Goal: Task Accomplishment & Management: Manage account settings

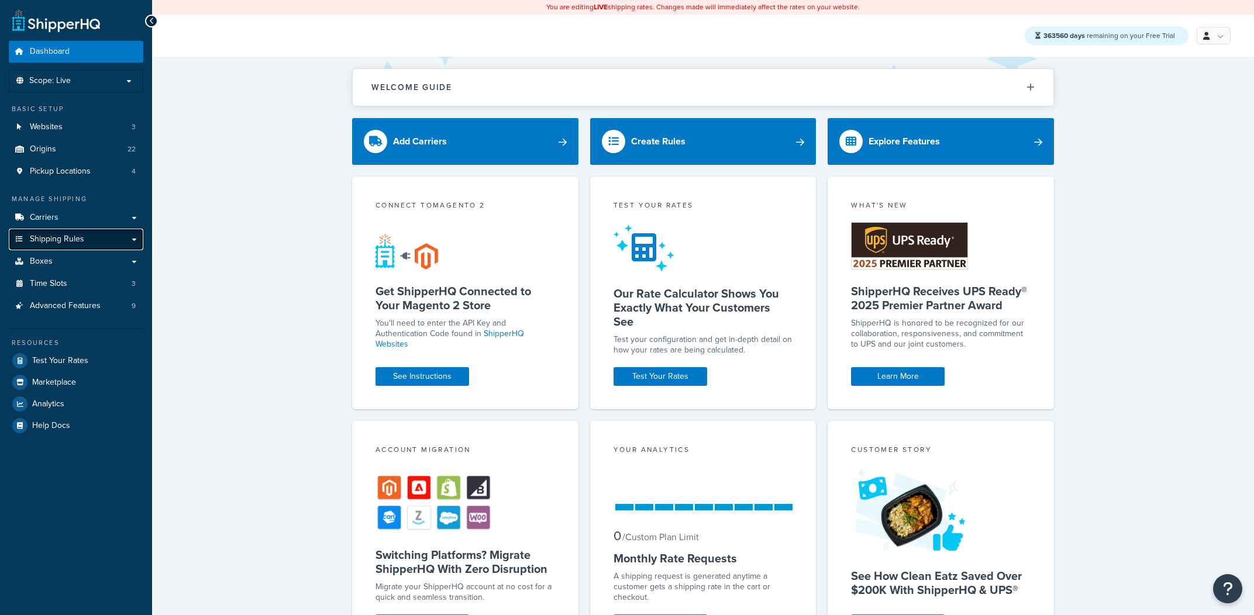
click at [69, 230] on link "Shipping Rules" at bounding box center [76, 240] width 135 height 22
click at [84, 219] on link "Carriers" at bounding box center [76, 218] width 135 height 22
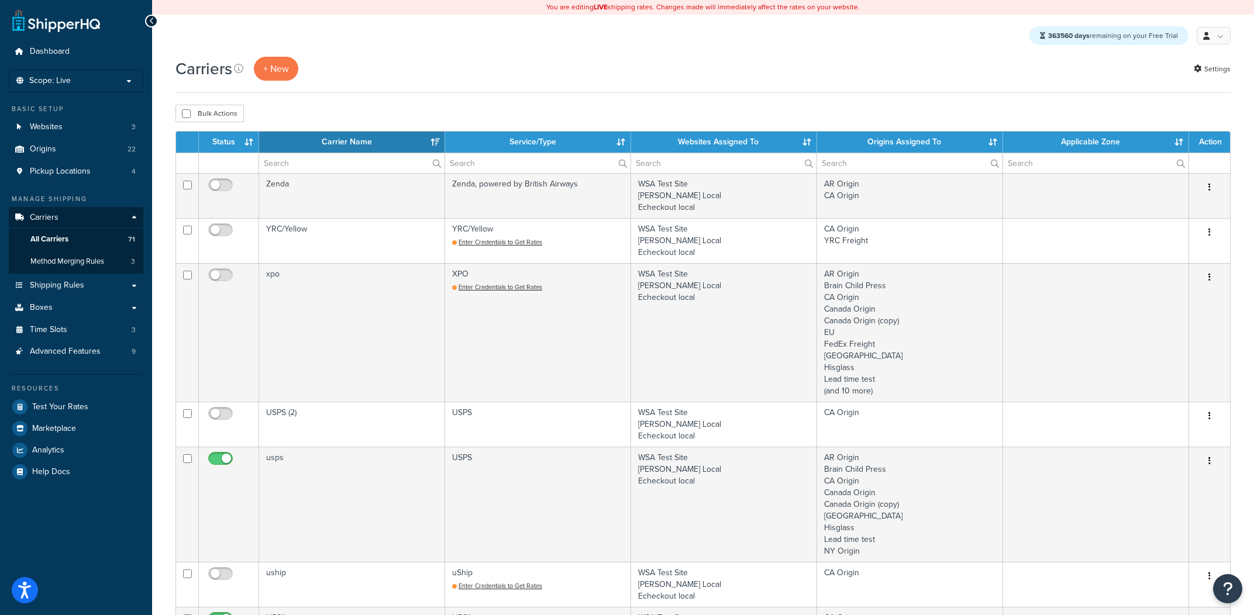
click at [579, 147] on th "Service/Type" at bounding box center [538, 142] width 186 height 21
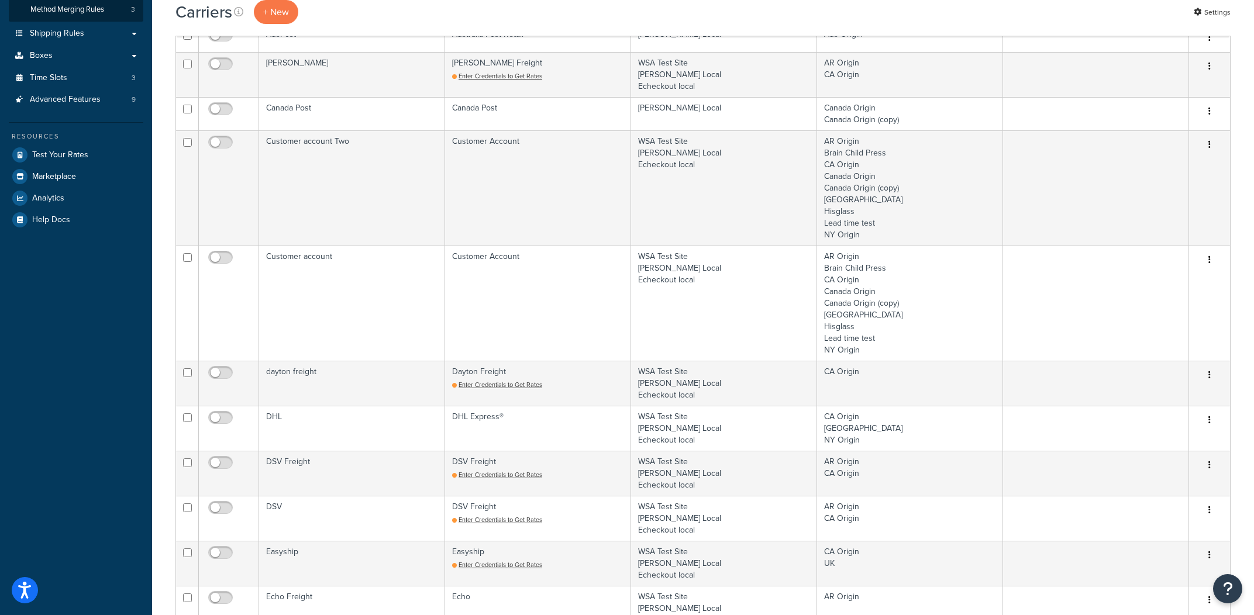
scroll to position [402, 0]
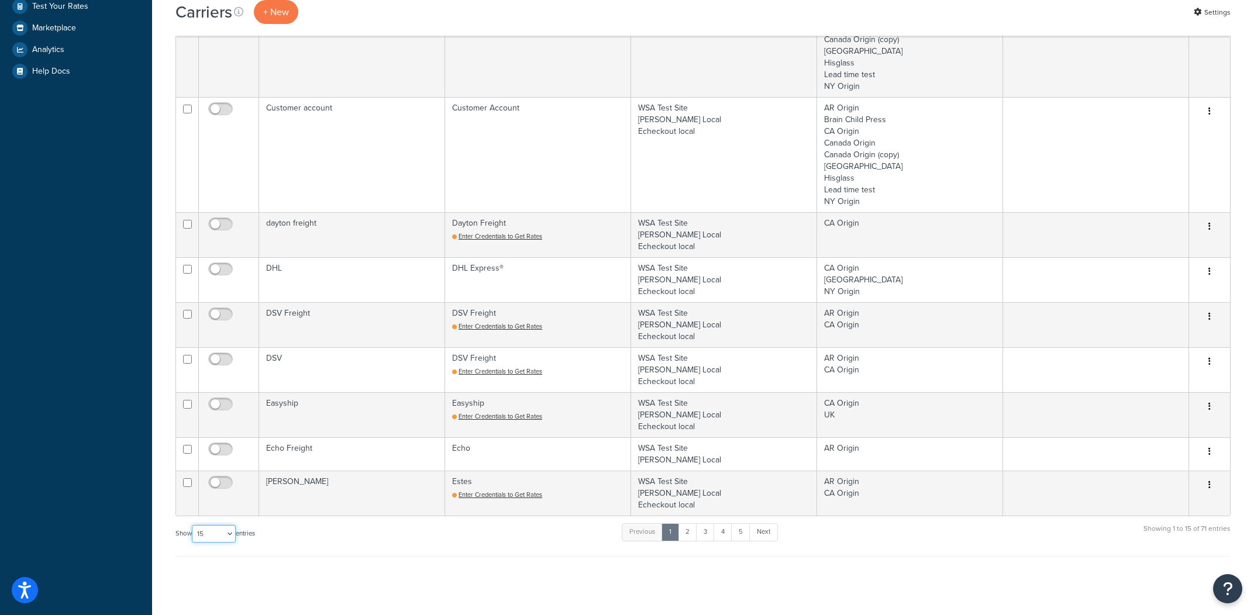
select select "100"
click option "100" at bounding box center [0, 0] width 0 height 0
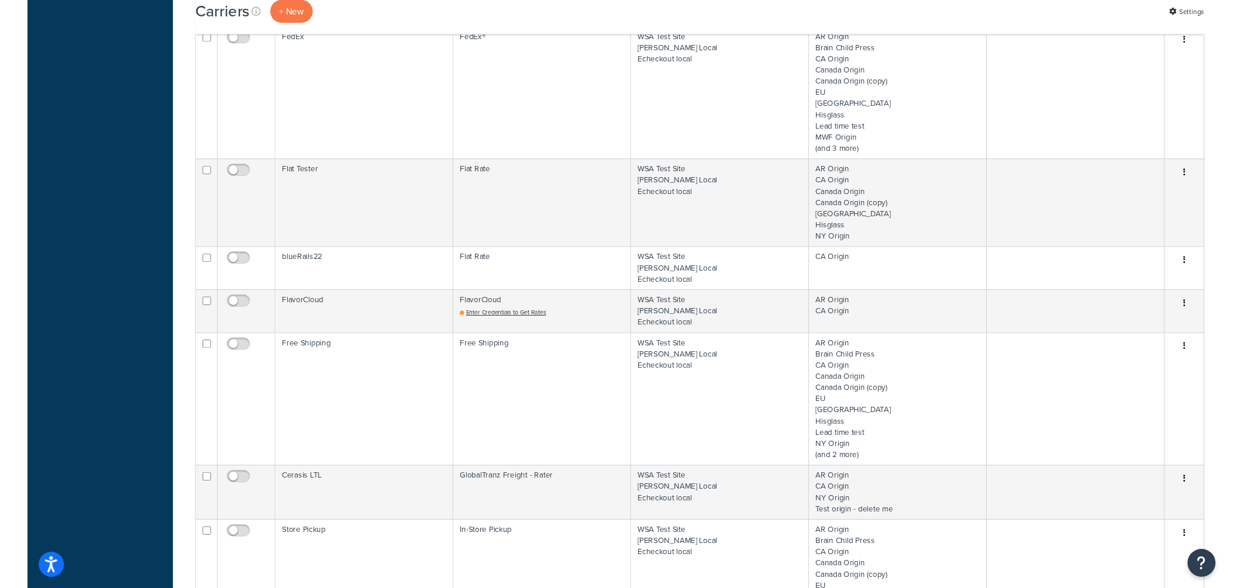
scroll to position [1157, 0]
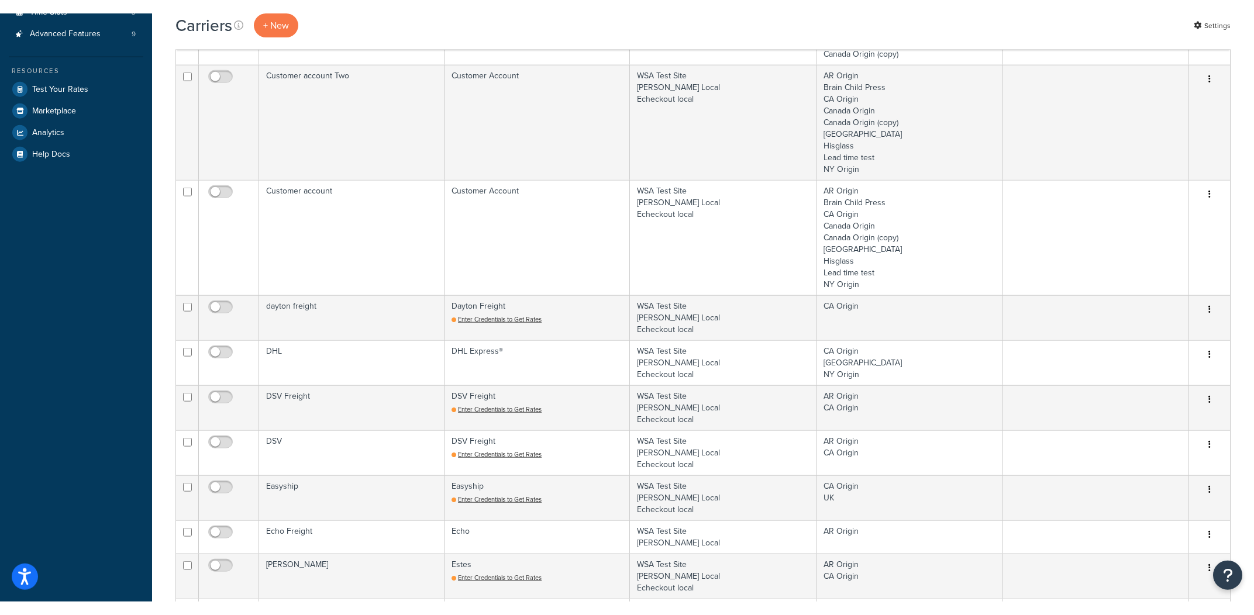
scroll to position [672, 0]
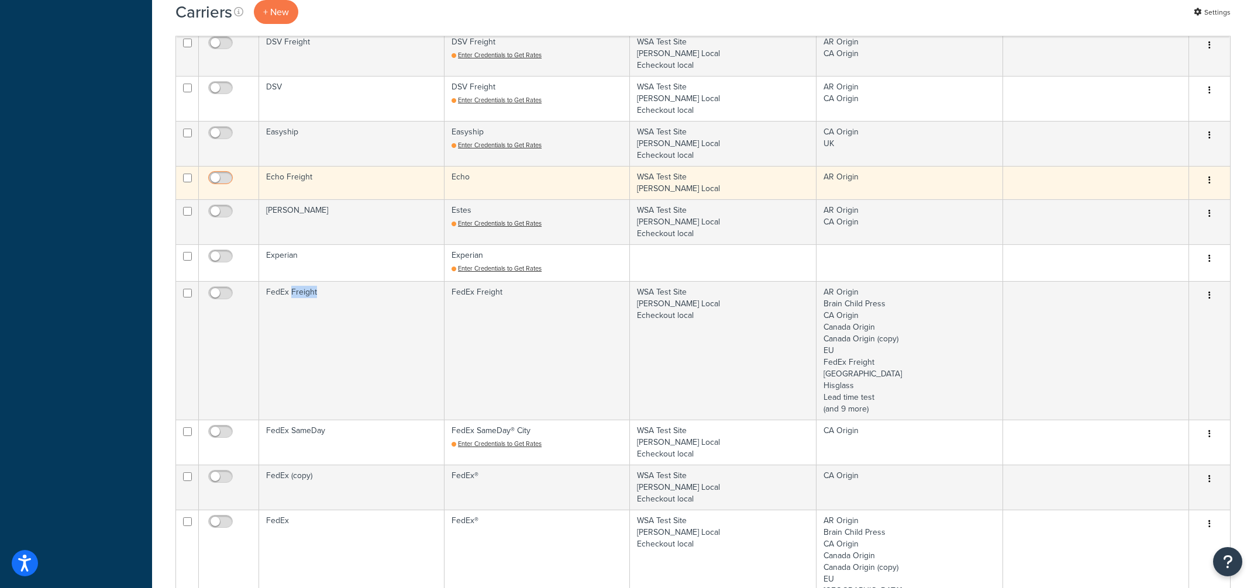
click at [217, 184] on input "checkbox" at bounding box center [222, 181] width 32 height 15
checkbox input "true"
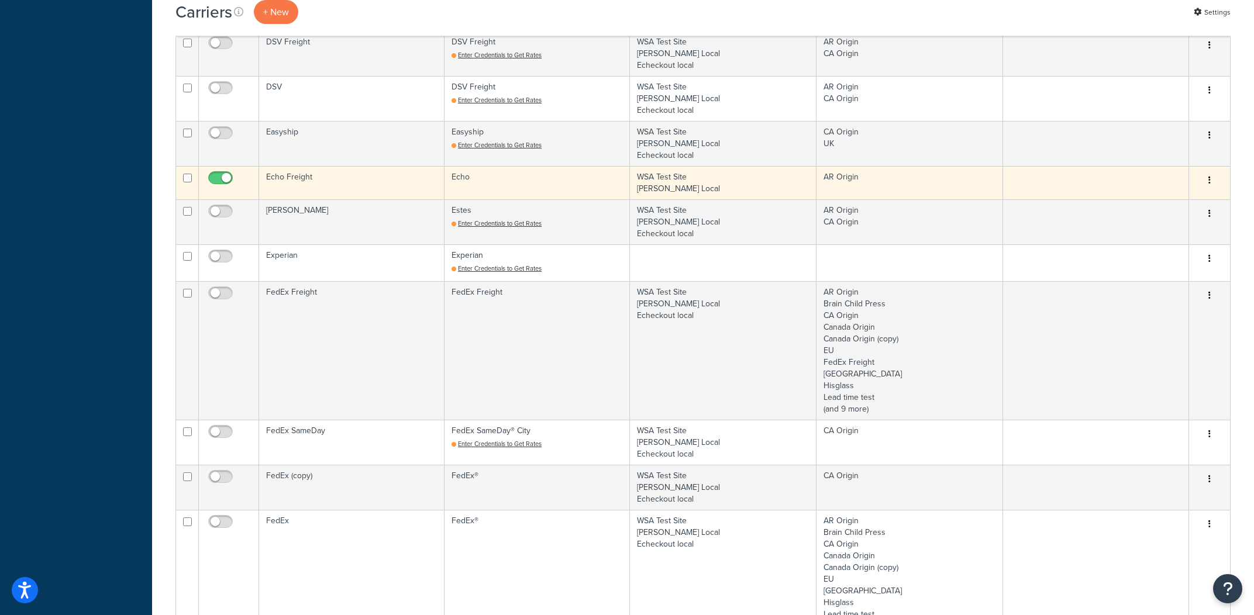
click at [336, 178] on td "Echo Freight" at bounding box center [351, 182] width 185 height 33
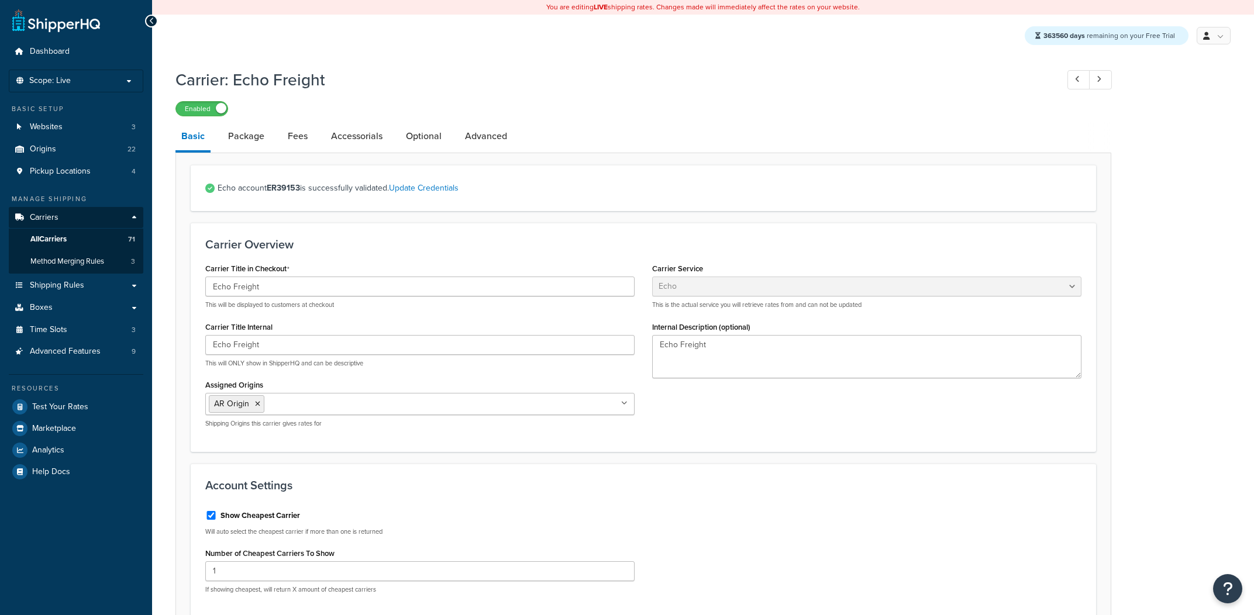
select select "echoFreight"
click at [123, 249] on link "All Carriers 71" at bounding box center [76, 240] width 135 height 22
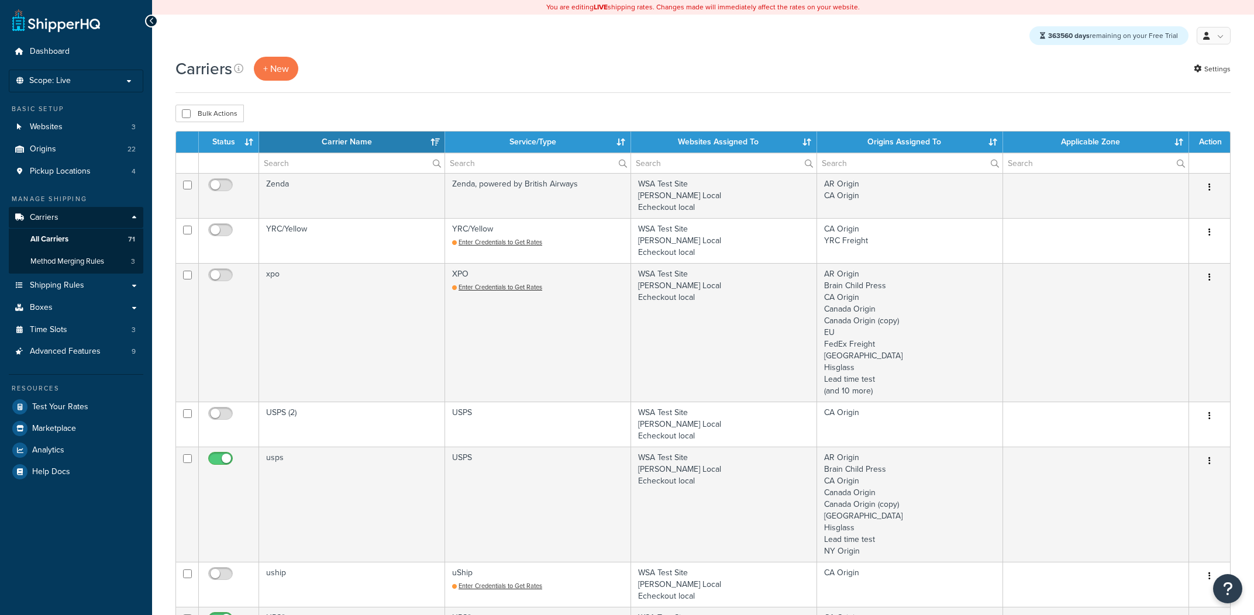
select select "15"
click at [91, 289] on link "Shipping Rules" at bounding box center [76, 286] width 135 height 22
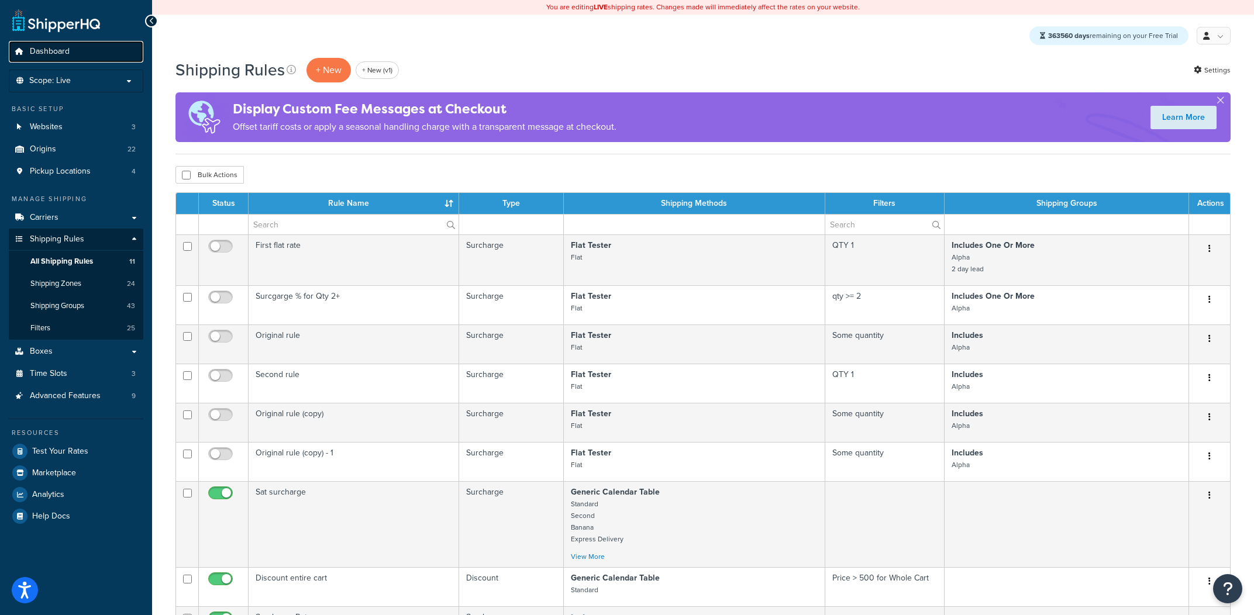
click at [83, 49] on link "Dashboard" at bounding box center [76, 52] width 135 height 22
